Goal: Task Accomplishment & Management: Manage account settings

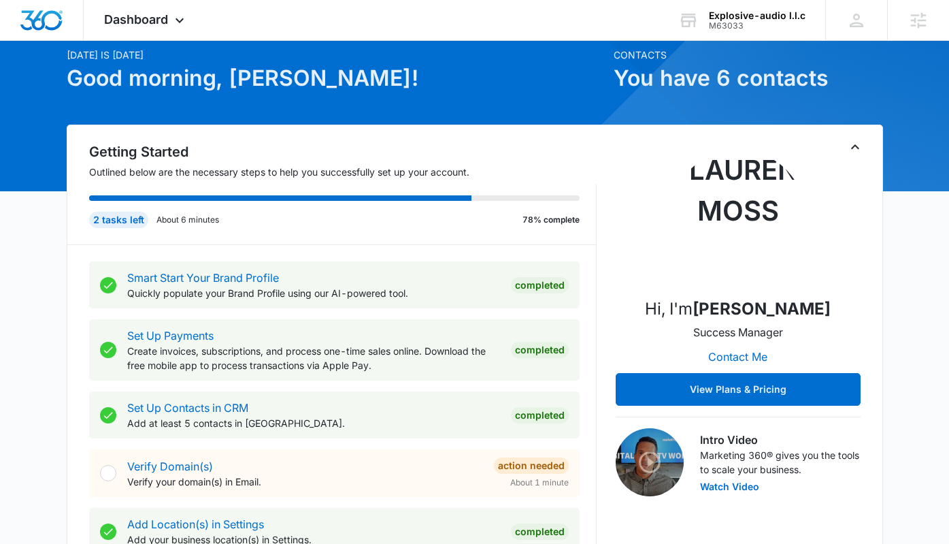
scroll to position [52, 0]
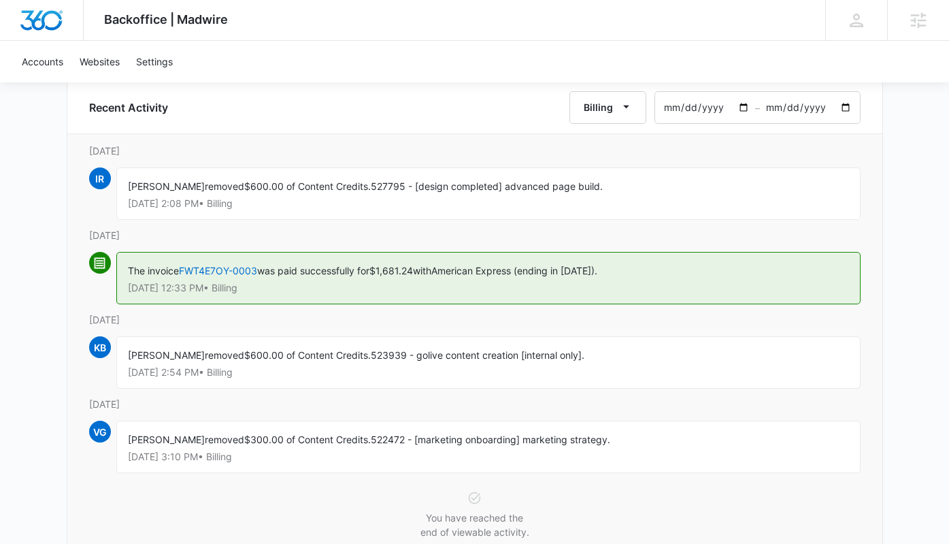
scroll to position [166, 0]
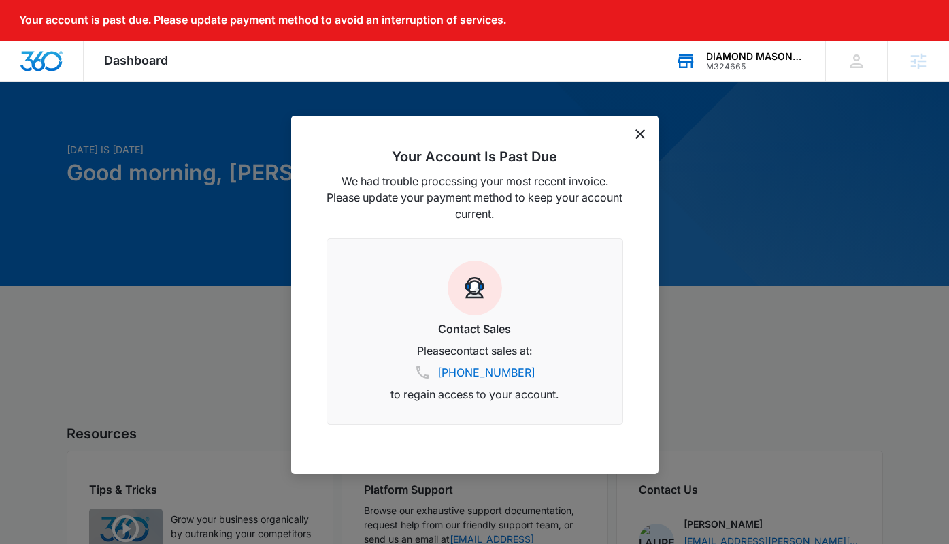
click at [736, 63] on div "M324665" at bounding box center [755, 67] width 99 height 10
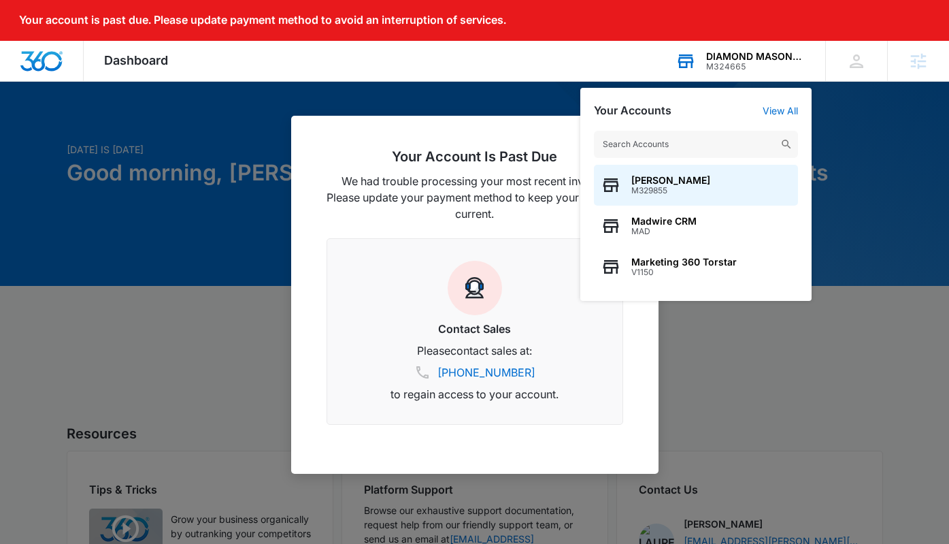
click at [659, 147] on input "text" at bounding box center [696, 144] width 204 height 27
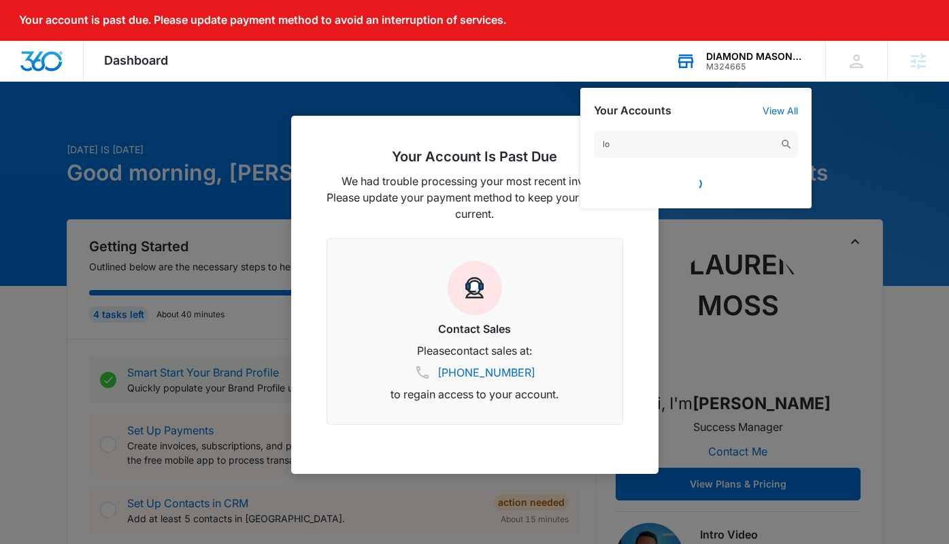
type input "l"
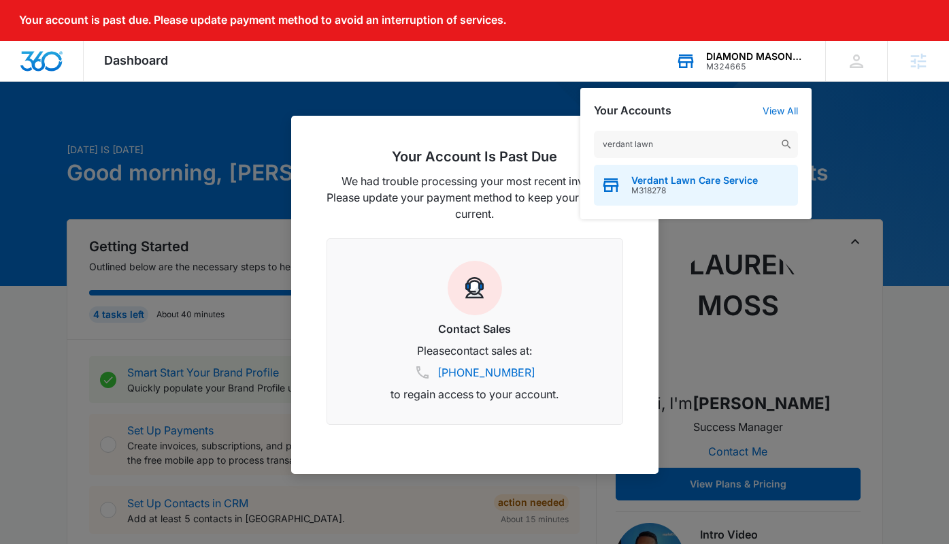
type input "verdant lawn"
click at [665, 177] on span "Verdant Lawn Care Service" at bounding box center [694, 180] width 127 height 11
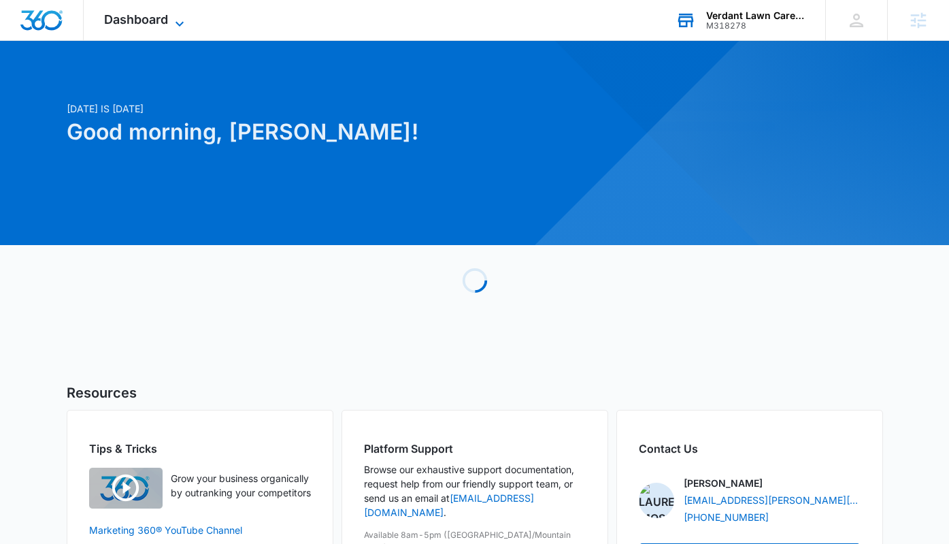
click at [130, 22] on span "Dashboard" at bounding box center [136, 19] width 64 height 14
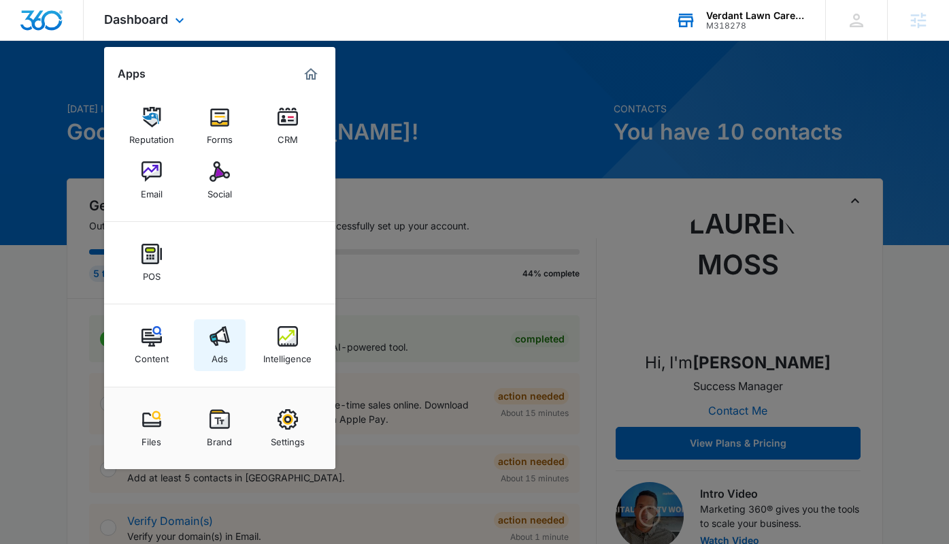
click at [222, 342] on img at bounding box center [220, 336] width 20 height 20
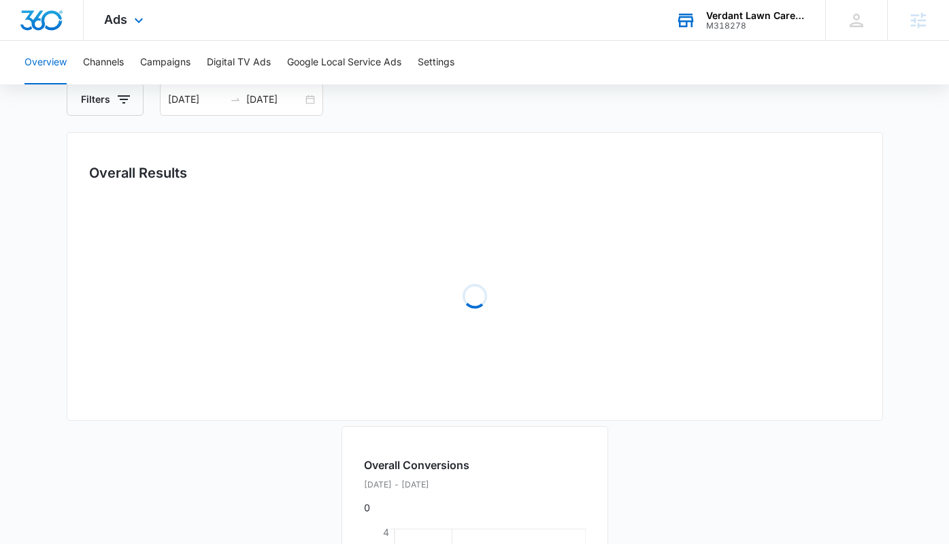
scroll to position [111, 0]
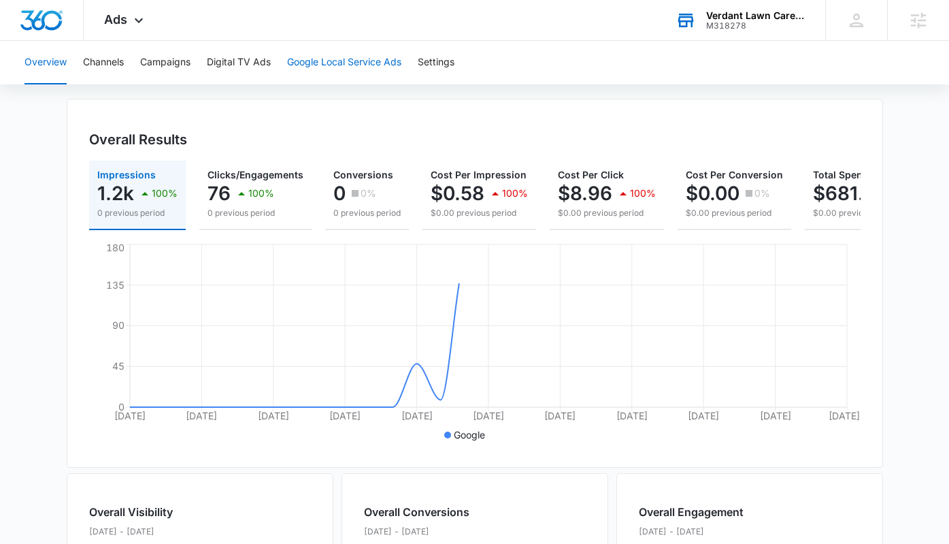
click at [301, 64] on button "Google Local Service Ads" at bounding box center [344, 63] width 114 height 44
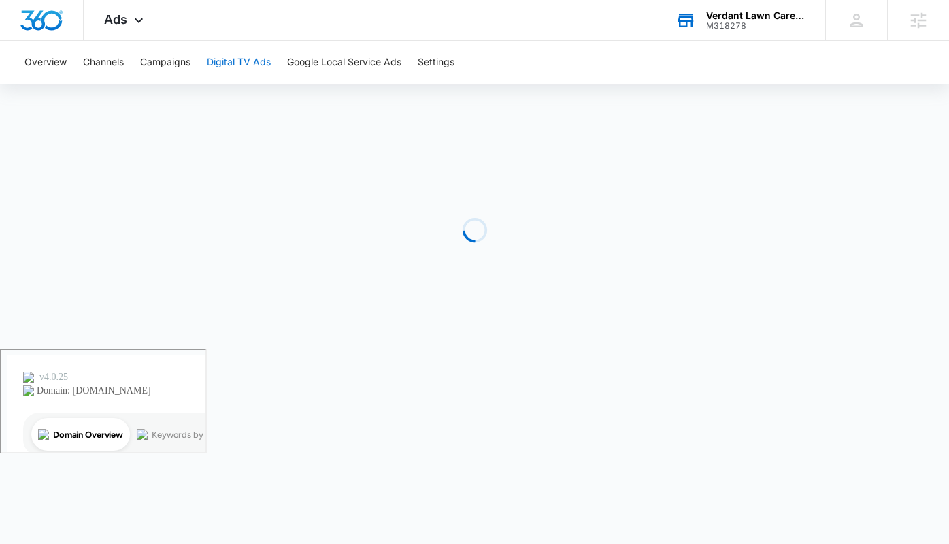
click at [220, 65] on button "Digital TV Ads" at bounding box center [239, 63] width 64 height 44
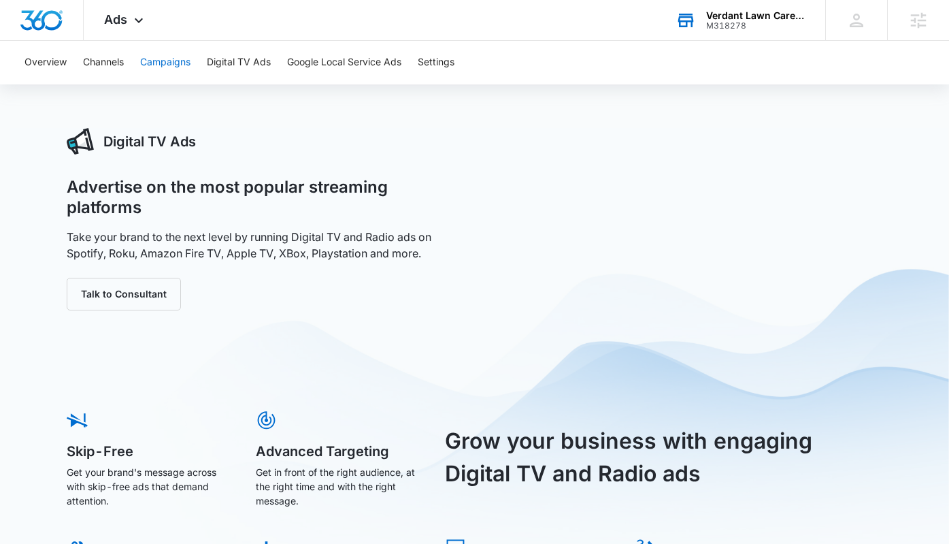
click at [172, 63] on button "Campaigns" at bounding box center [165, 63] width 50 height 44
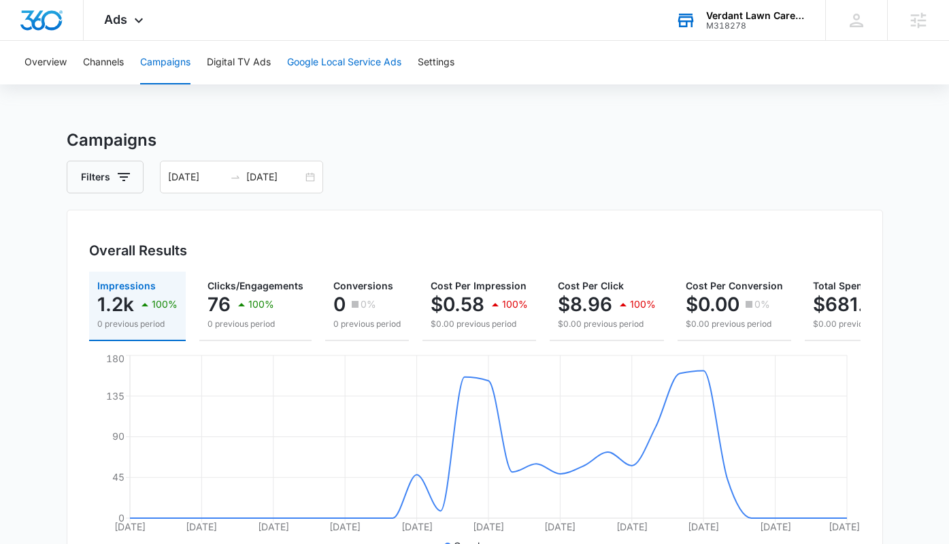
click at [327, 72] on button "Google Local Service Ads" at bounding box center [344, 63] width 114 height 44
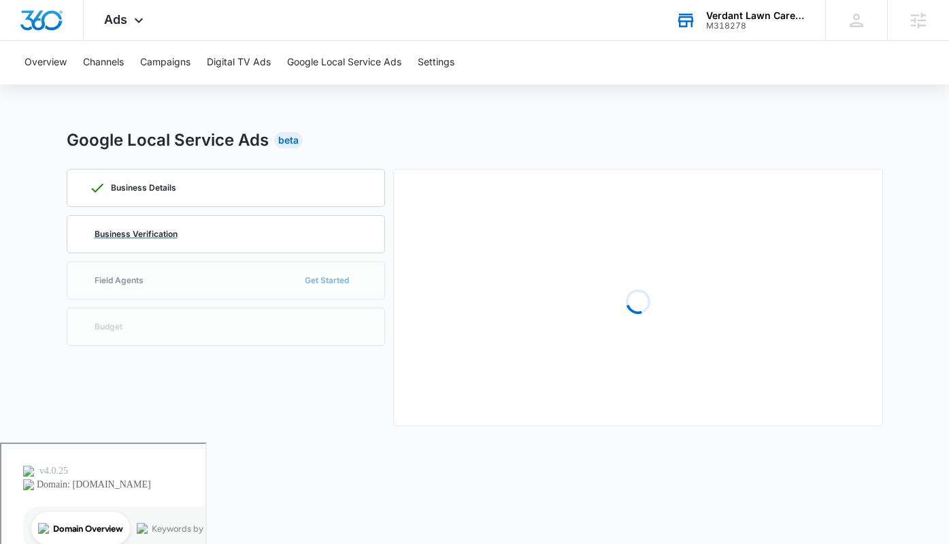
click at [205, 232] on div "Business Verification" at bounding box center [226, 234] width 274 height 37
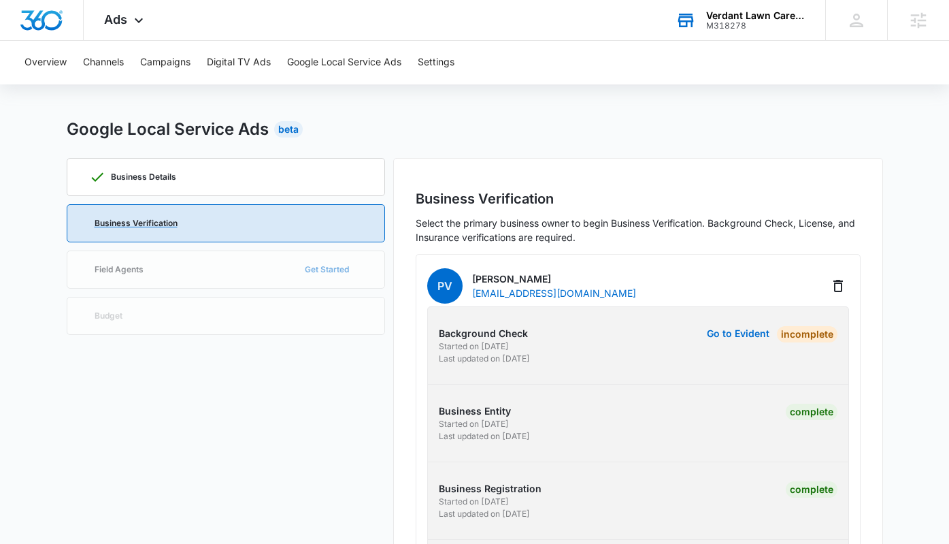
scroll to position [18, 0]
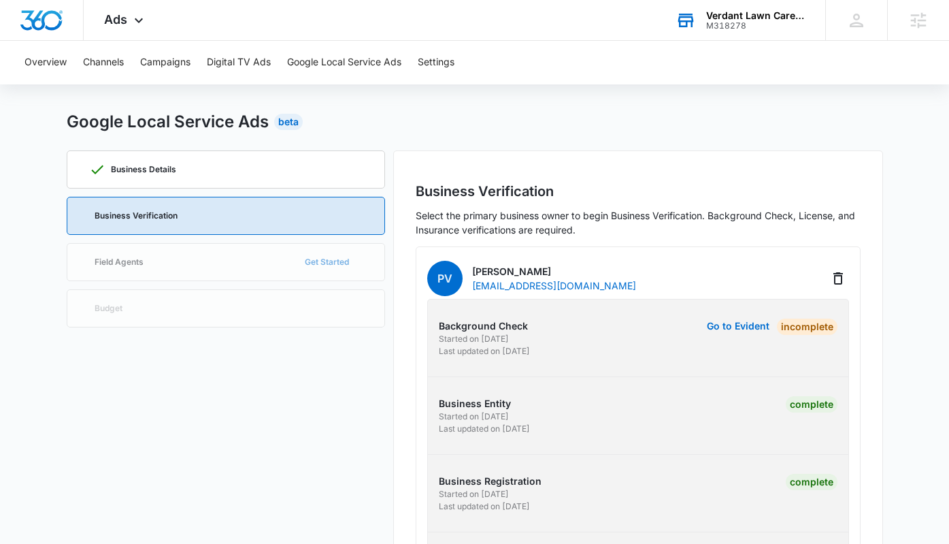
click at [600, 278] on p "verdantlawncareservices@gmail.com" at bounding box center [554, 285] width 164 height 14
click at [608, 285] on p "verdantlawncareservices@gmail.com" at bounding box center [554, 285] width 164 height 14
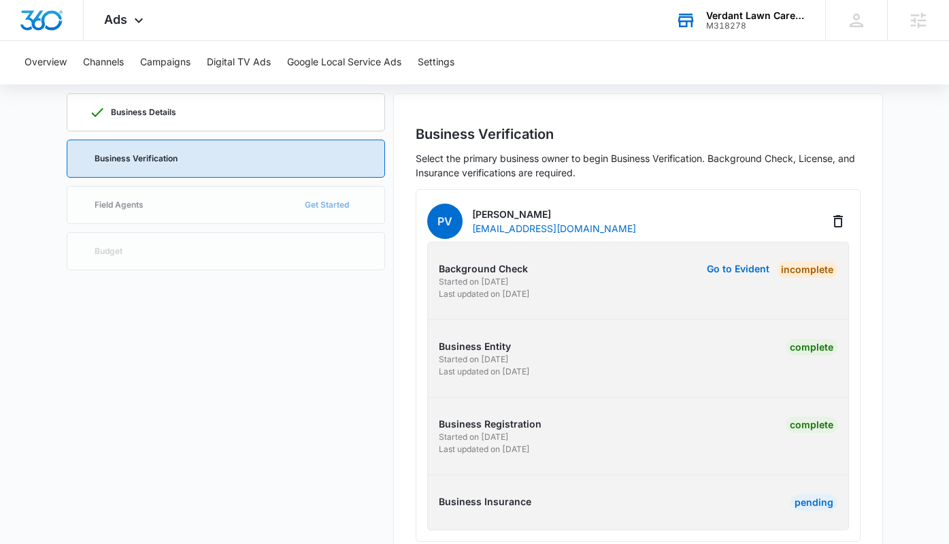
scroll to position [74, 0]
click at [771, 277] on div "Incomplete" at bounding box center [804, 282] width 68 height 39
click at [790, 267] on div "Incomplete" at bounding box center [807, 271] width 61 height 16
click at [748, 267] on button "Go to Evident" at bounding box center [738, 270] width 63 height 10
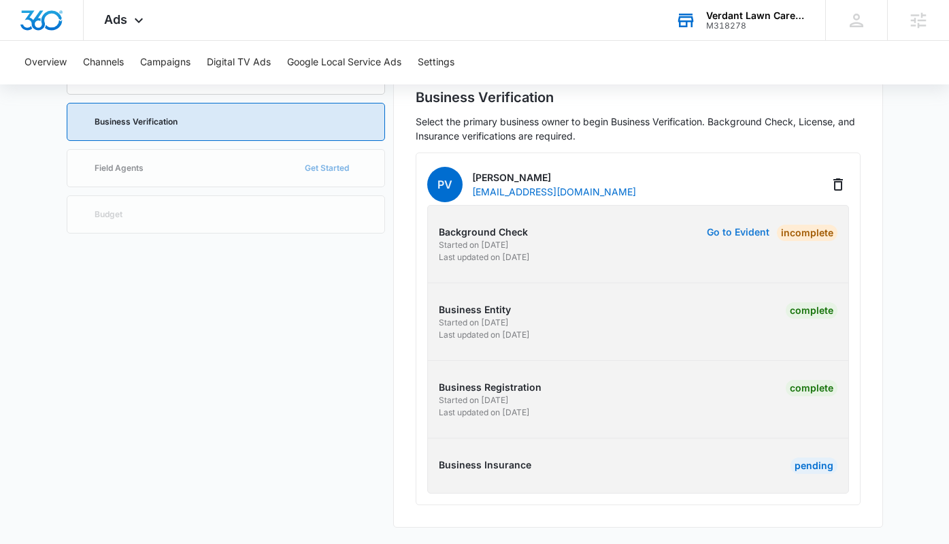
scroll to position [0, 0]
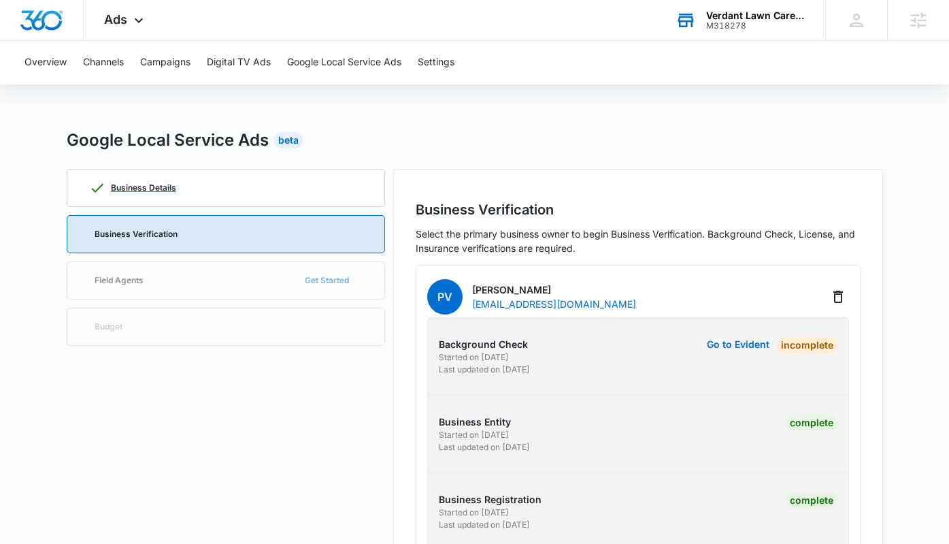
click at [298, 187] on div "Business Details" at bounding box center [226, 187] width 274 height 37
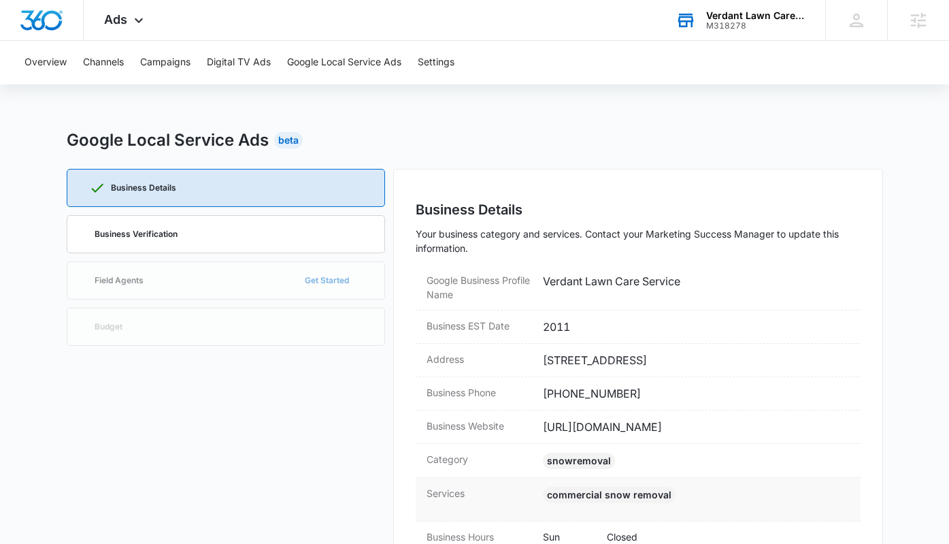
click at [636, 494] on div "Commercial snow removal" at bounding box center [609, 495] width 133 height 16
click at [270, 227] on div "Business Verification" at bounding box center [226, 234] width 274 height 37
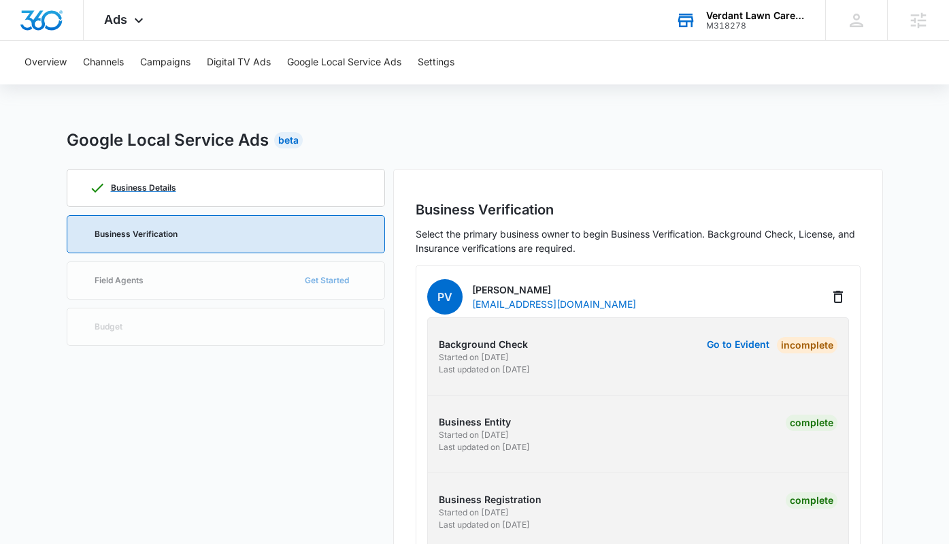
click at [274, 186] on div "Business Details" at bounding box center [226, 187] width 274 height 37
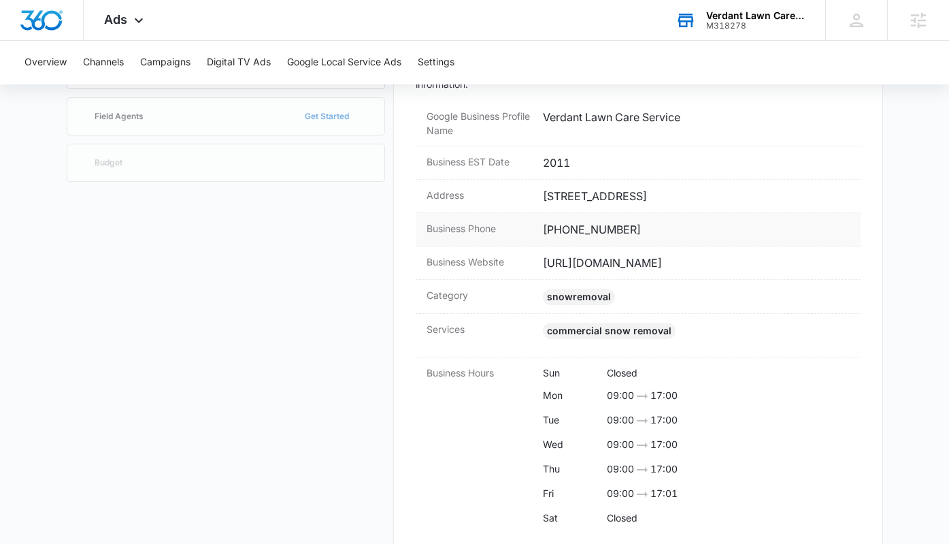
scroll to position [199, 0]
